Goal: Information Seeking & Learning: Learn about a topic

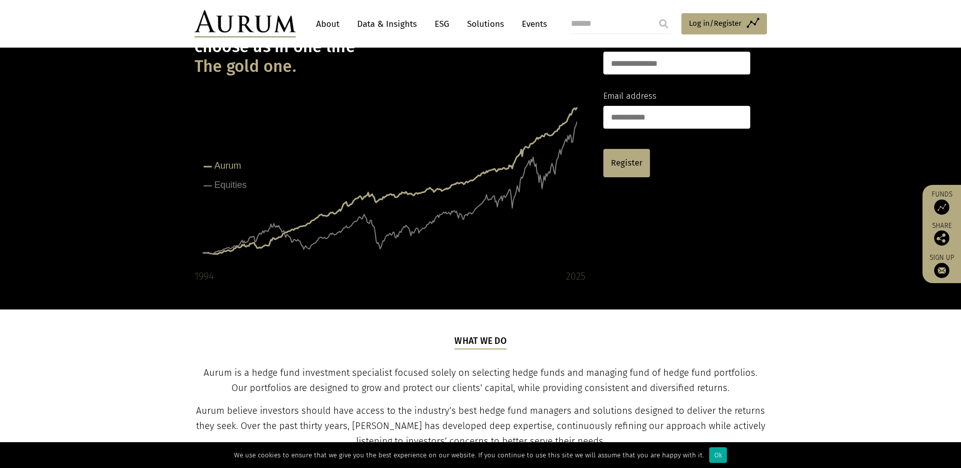
scroll to position [101, 0]
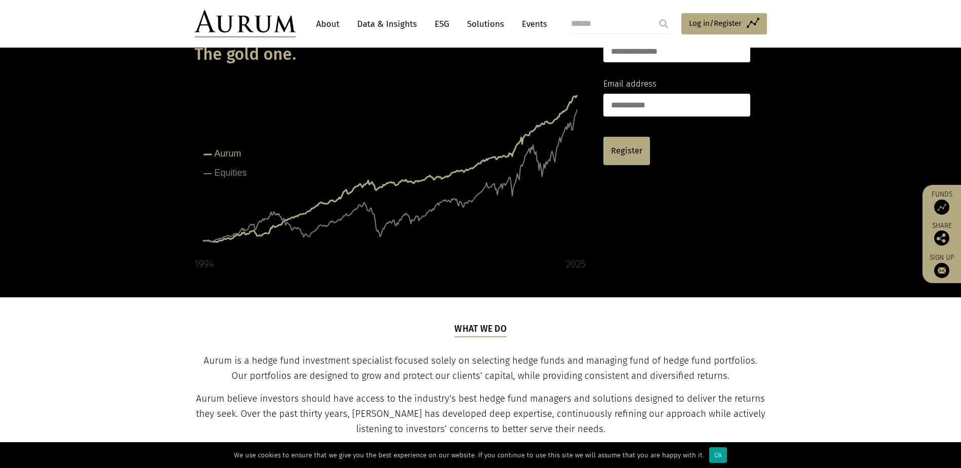
click at [713, 452] on div "Ok" at bounding box center [718, 455] width 18 height 16
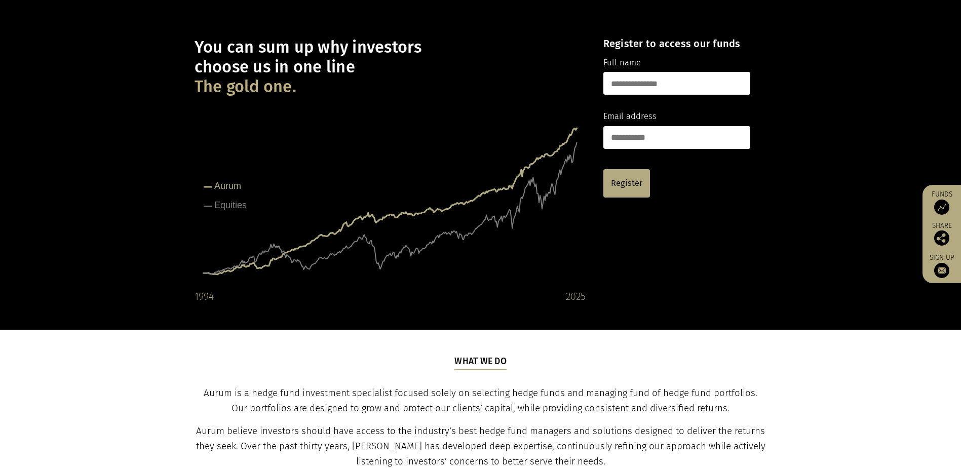
scroll to position [0, 0]
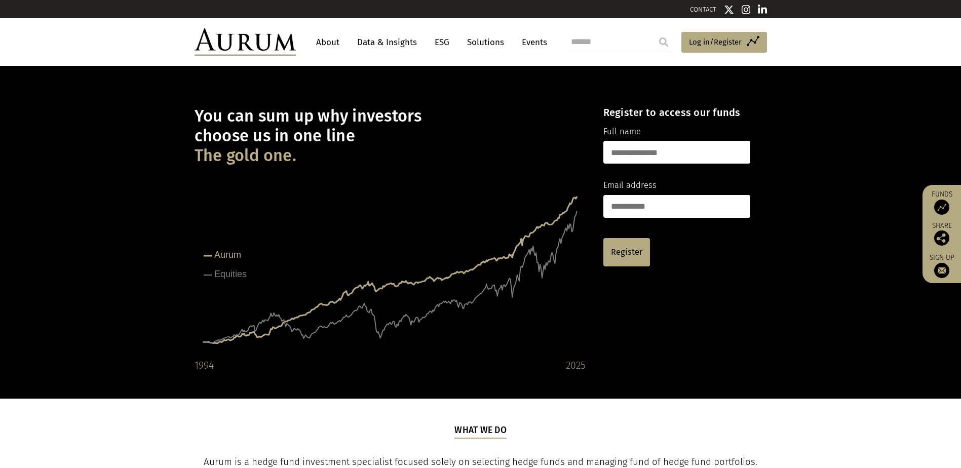
click at [322, 44] on link "About" at bounding box center [327, 42] width 33 height 19
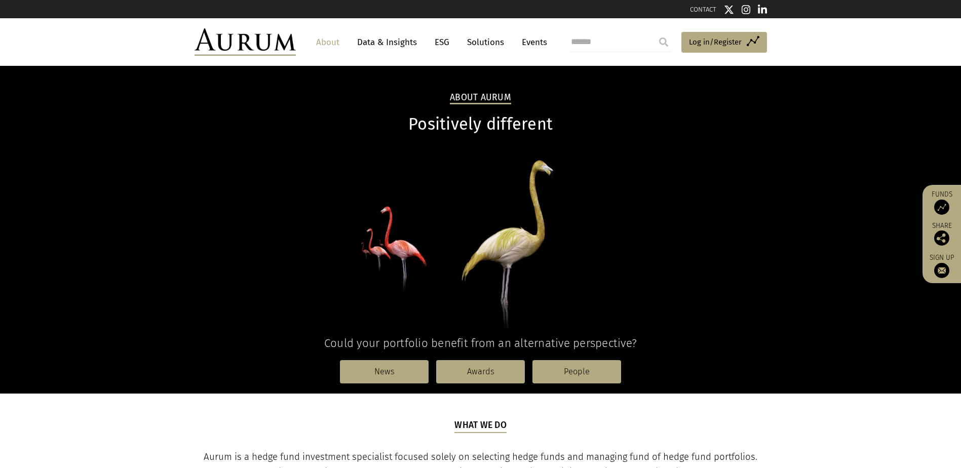
click at [491, 45] on link "Solutions" at bounding box center [485, 42] width 47 height 19
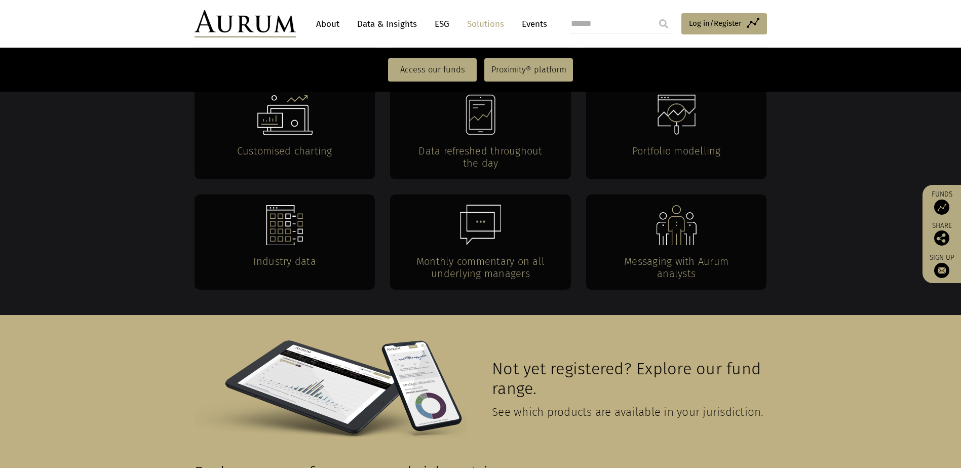
scroll to position [1863, 0]
